Goal: Understand process/instructions: Learn how to perform a task or action

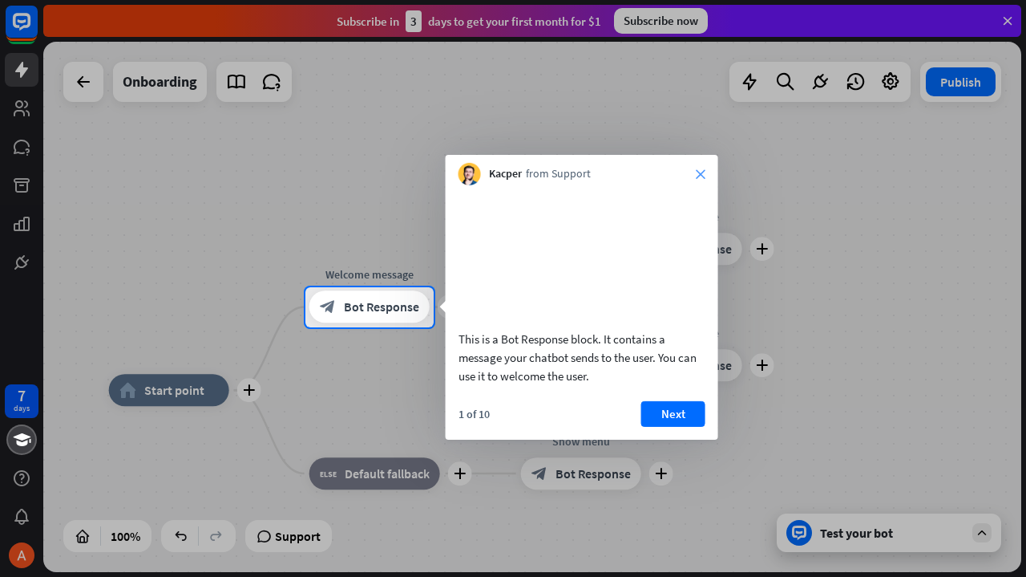
click at [699, 171] on icon "close" at bounding box center [701, 174] width 10 height 10
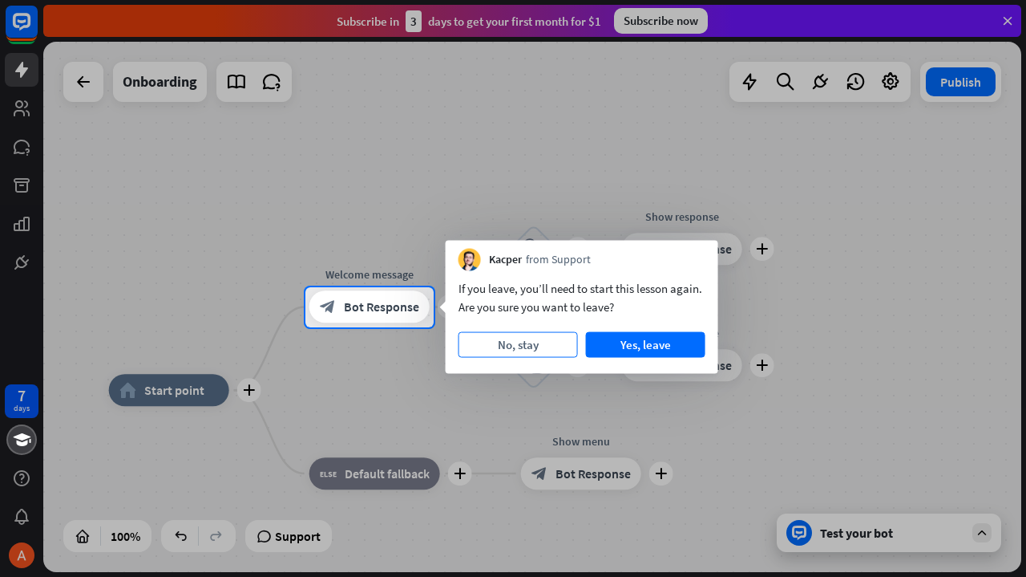
click at [542, 346] on button "No, stay" at bounding box center [518, 345] width 119 height 26
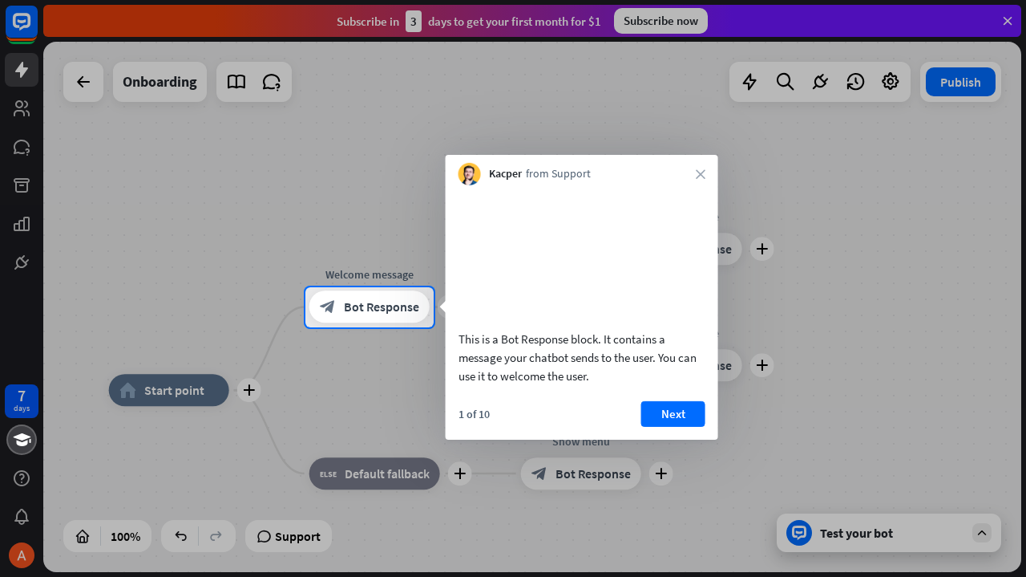
click at [700, 168] on div "Kacper from Support close" at bounding box center [582, 170] width 273 height 30
click at [702, 176] on icon "close" at bounding box center [701, 174] width 10 height 10
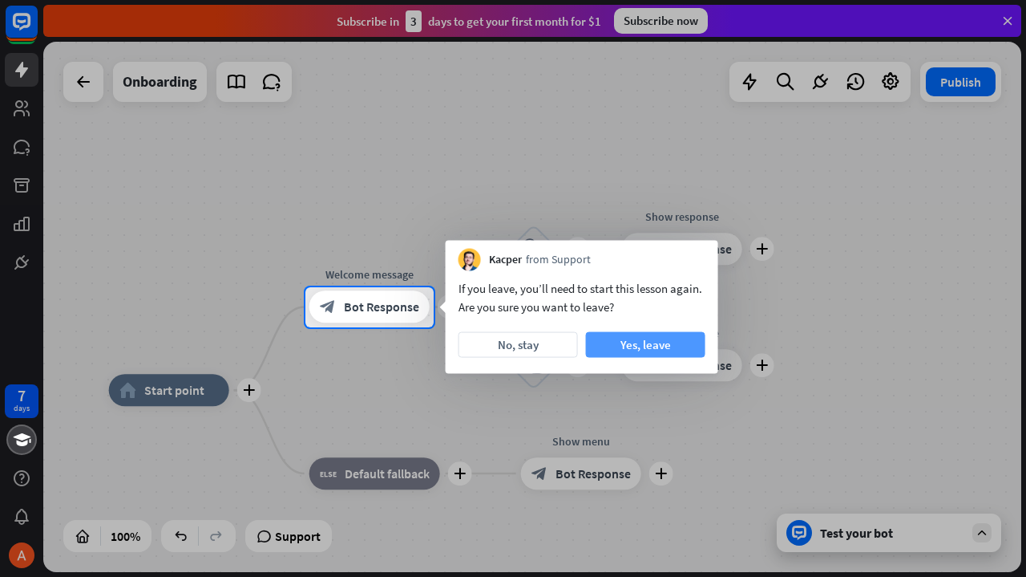
click at [601, 343] on button "Yes, leave" at bounding box center [645, 345] width 119 height 26
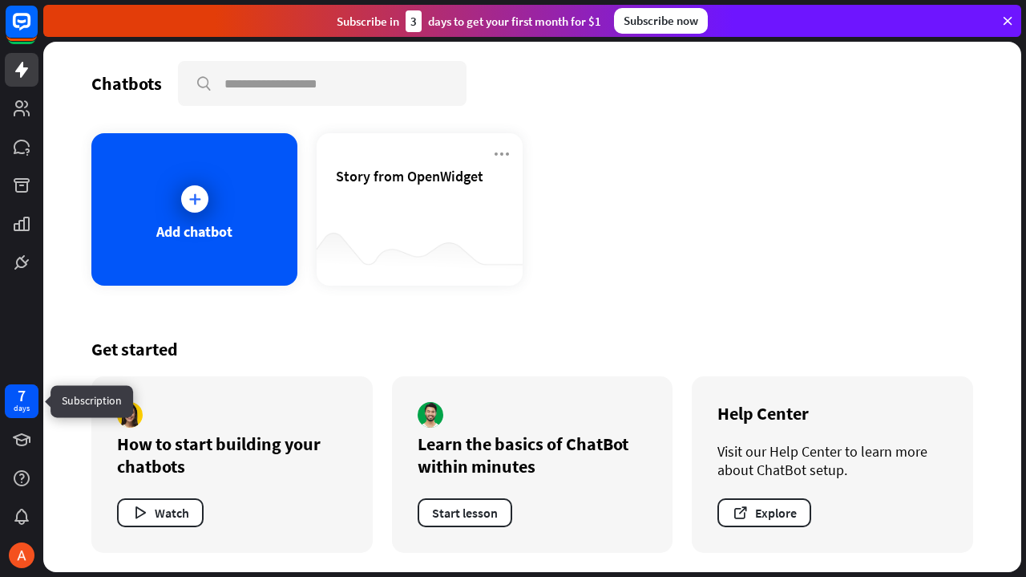
click at [17, 408] on div "days" at bounding box center [22, 408] width 16 height 11
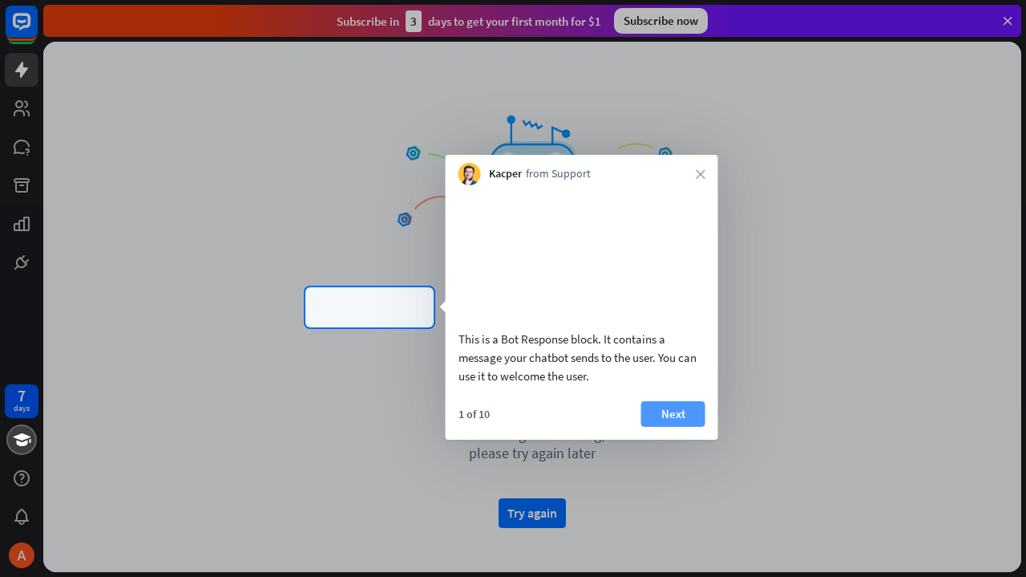
click at [666, 426] on button "Next" at bounding box center [674, 413] width 64 height 26
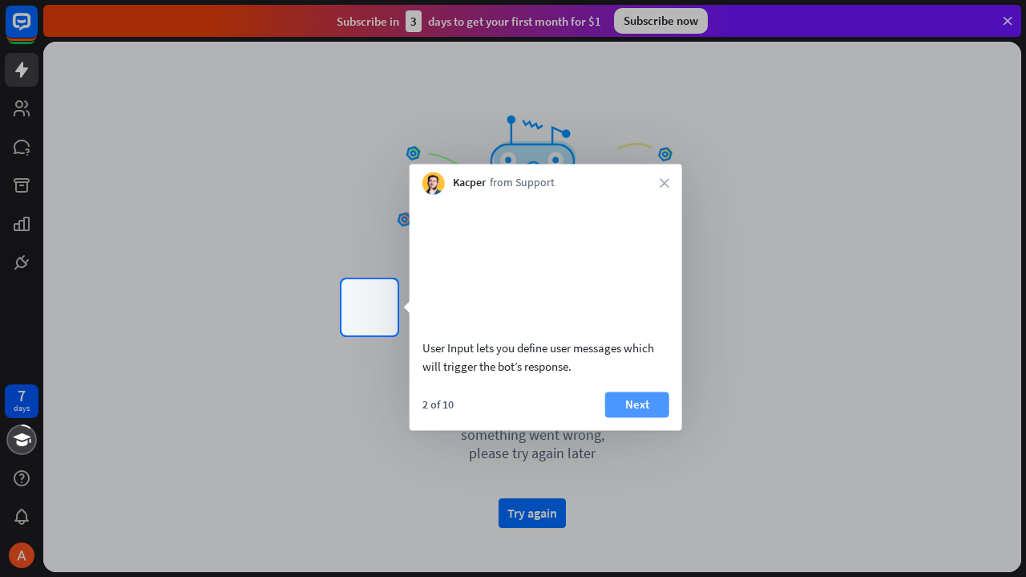
click at [629, 417] on button "Next" at bounding box center [637, 404] width 64 height 26
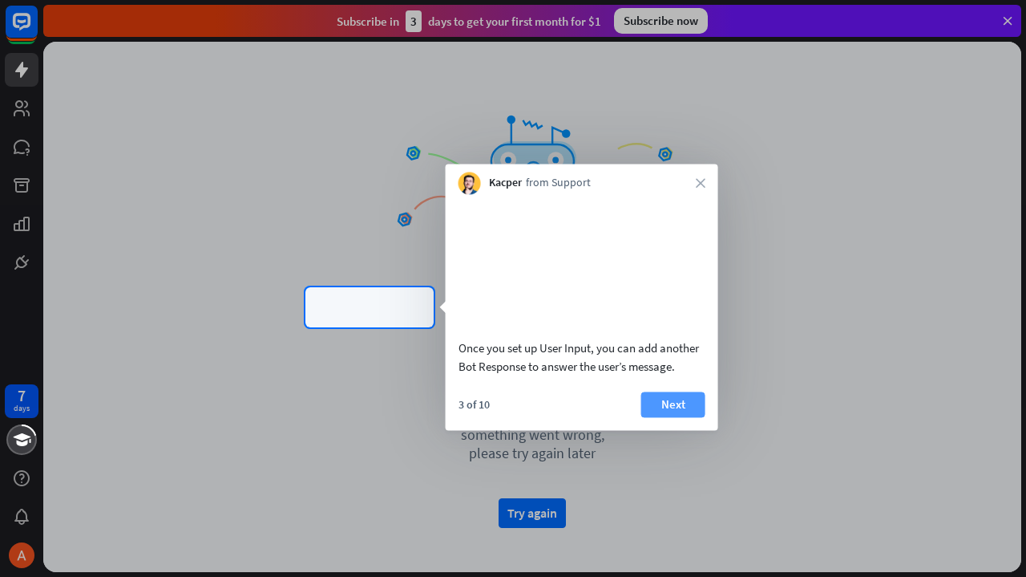
click at [666, 417] on button "Next" at bounding box center [674, 404] width 64 height 26
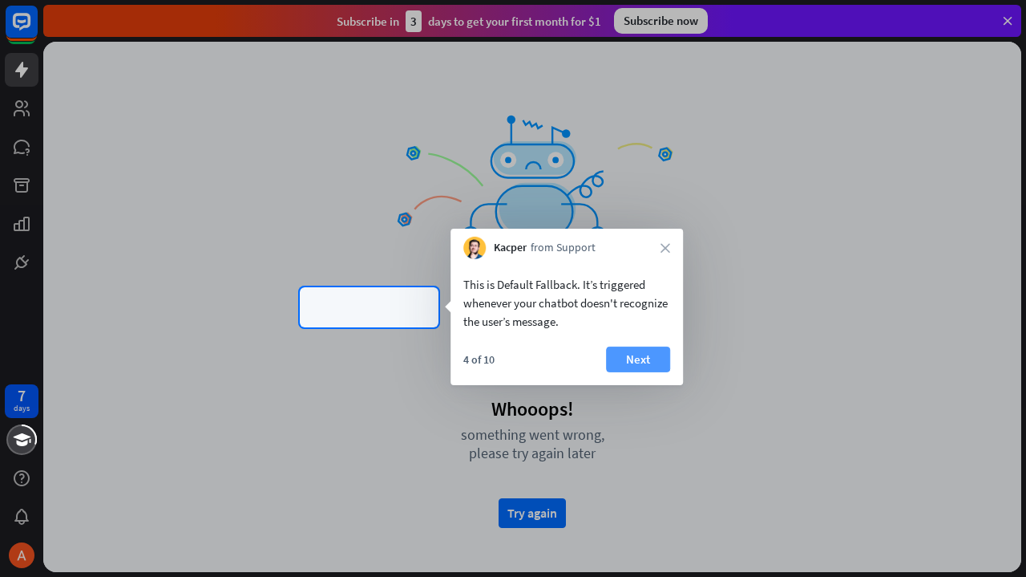
click at [638, 356] on button "Next" at bounding box center [638, 359] width 64 height 26
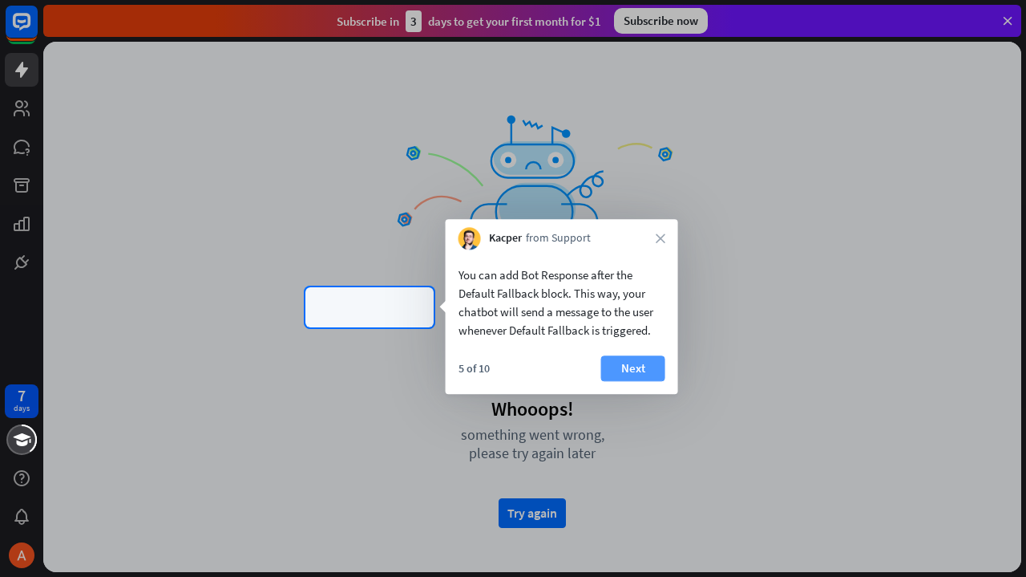
click at [626, 370] on button "Next" at bounding box center [633, 368] width 64 height 26
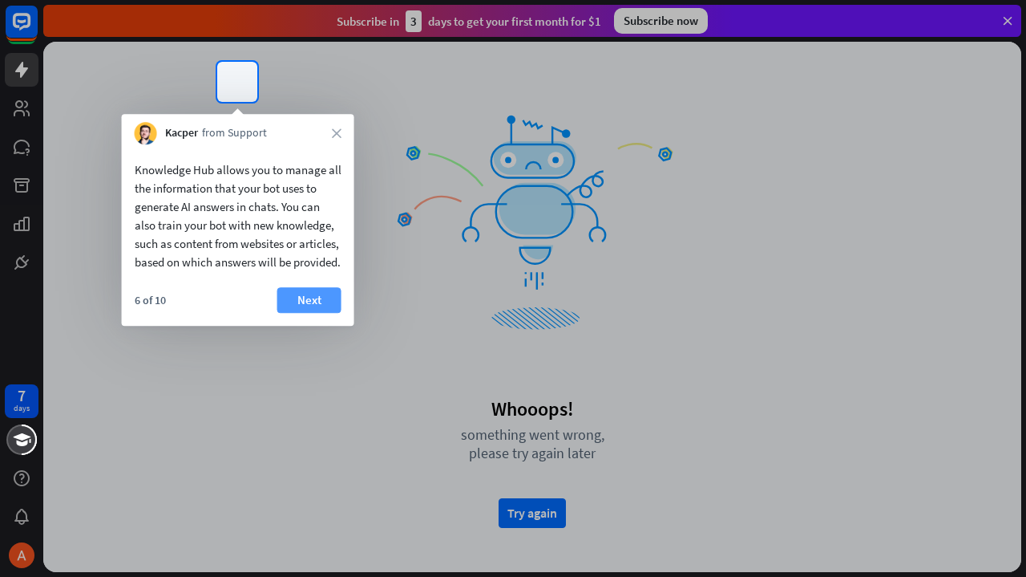
click at [314, 313] on button "Next" at bounding box center [309, 300] width 64 height 26
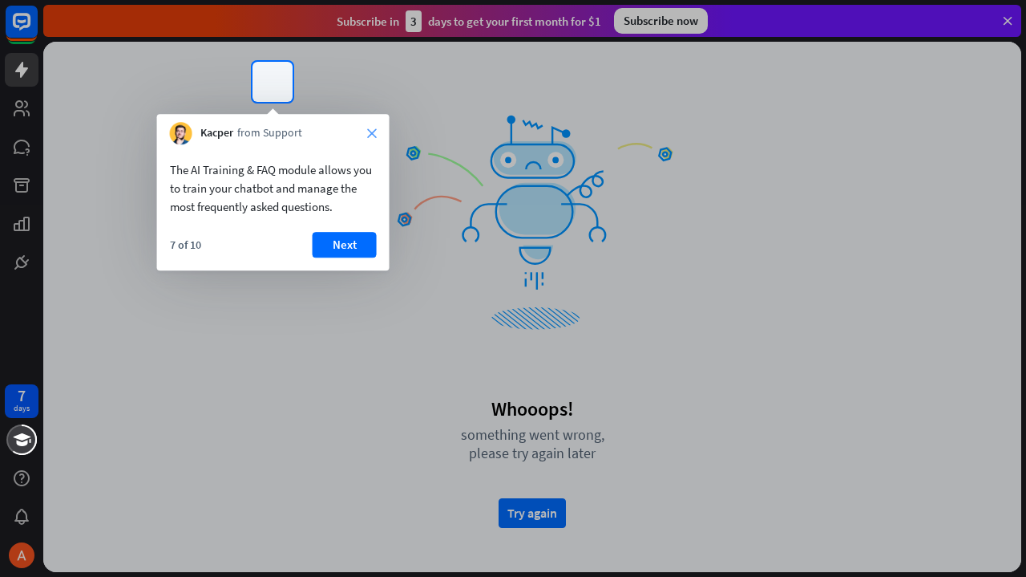
click at [372, 134] on icon "close" at bounding box center [372, 133] width 10 height 10
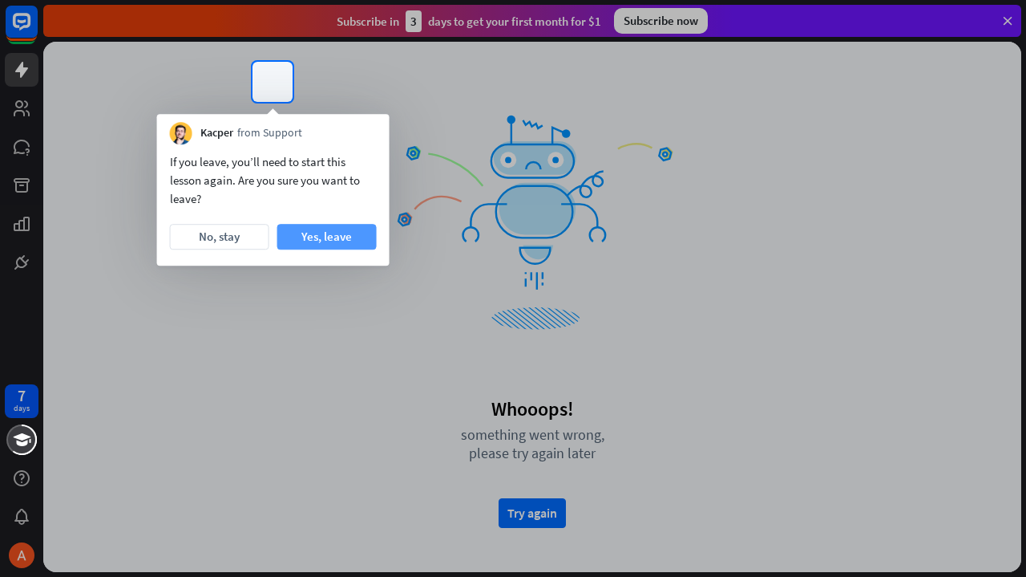
click at [334, 238] on button "Yes, leave" at bounding box center [326, 237] width 99 height 26
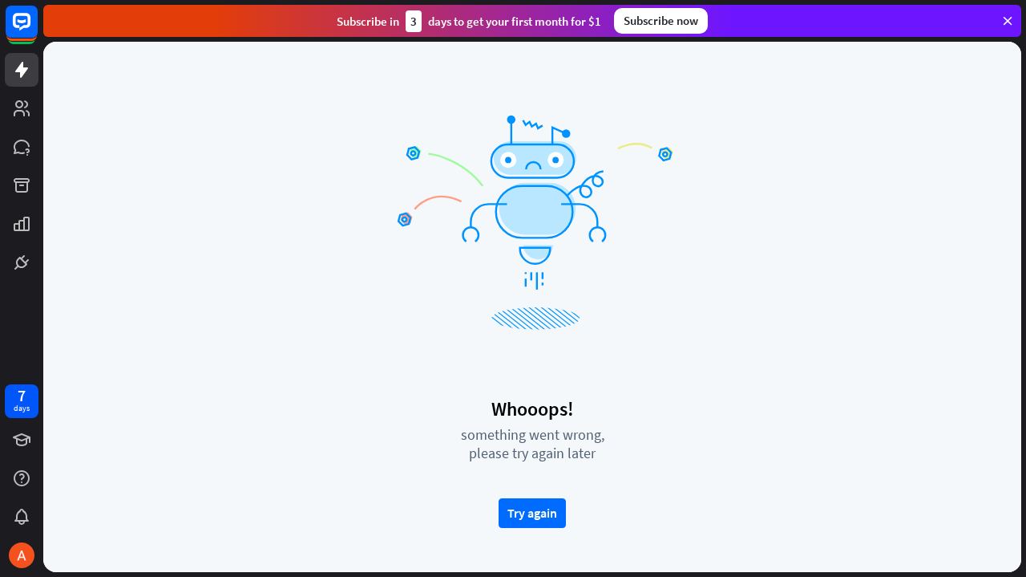
click at [533, 256] on icon at bounding box center [535, 255] width 30 height 16
click at [523, 520] on button "Try again" at bounding box center [532, 513] width 67 height 30
